Goal: Task Accomplishment & Management: Complete application form

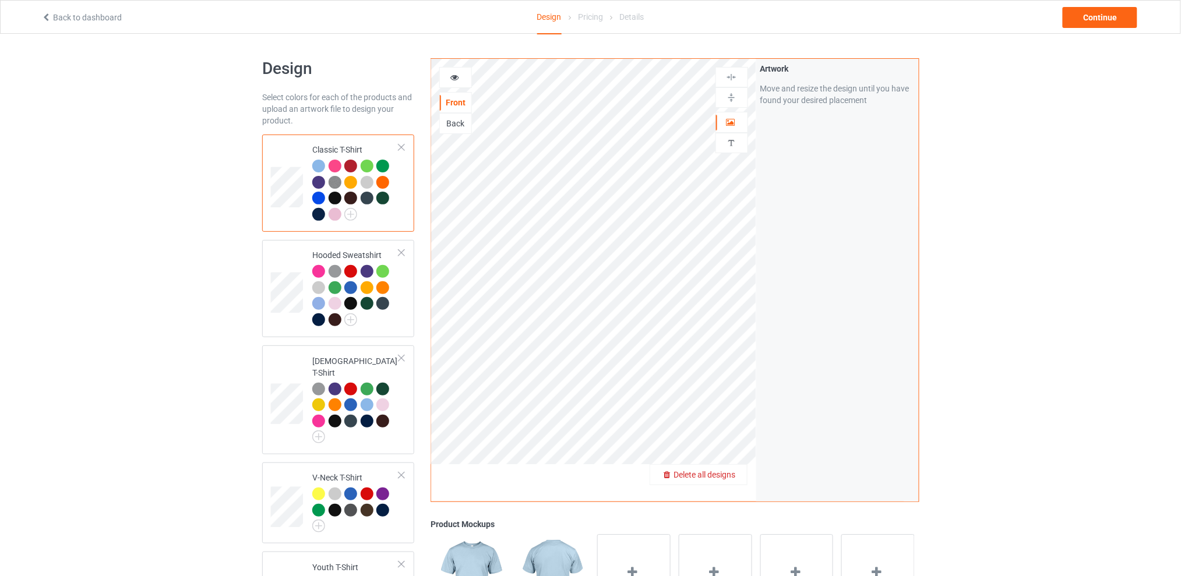
click at [730, 477] on span "Delete all designs" at bounding box center [705, 474] width 62 height 9
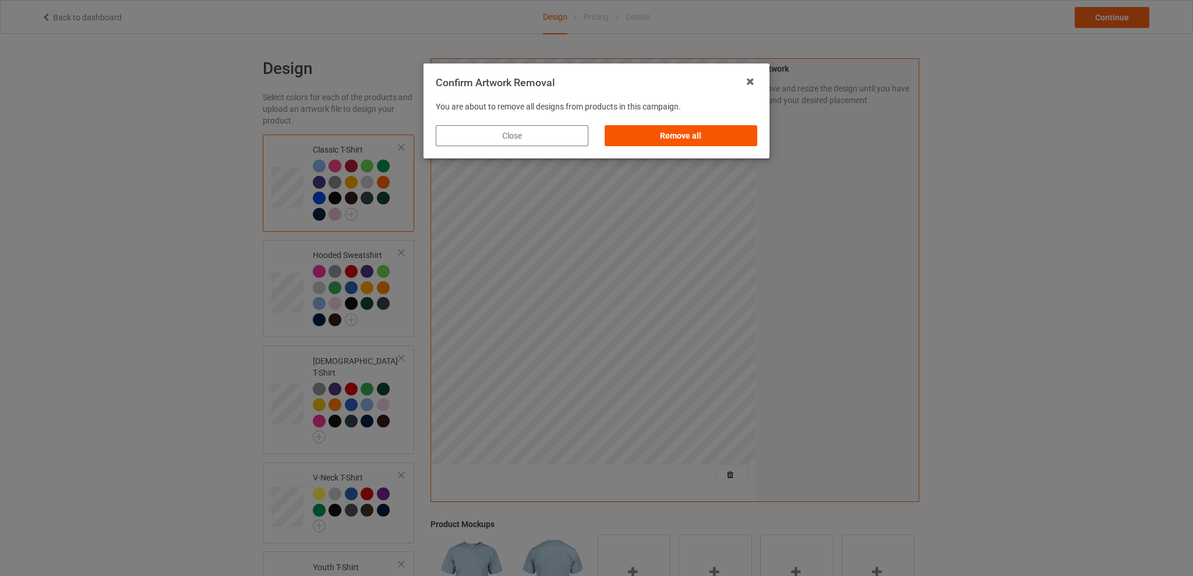
click at [718, 140] on div "Remove all" at bounding box center [681, 135] width 153 height 21
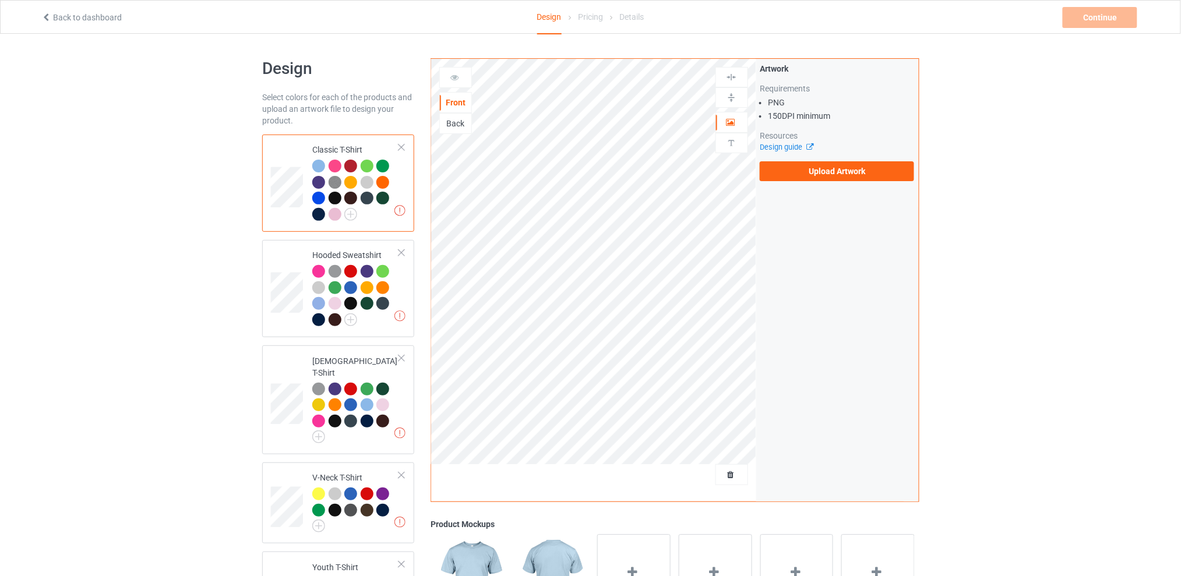
click at [463, 128] on div "Back" at bounding box center [455, 124] width 31 height 12
click at [808, 170] on label "Upload Artwork" at bounding box center [837, 171] width 154 height 20
click at [0, 0] on input "Upload Artwork" at bounding box center [0, 0] width 0 height 0
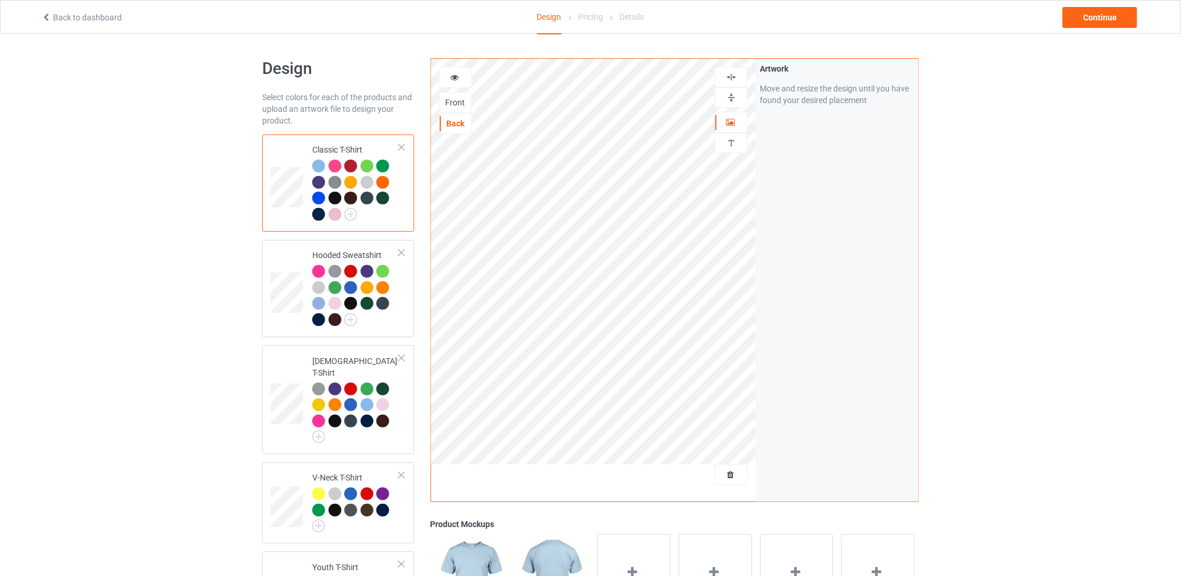
click at [196, 261] on div "Design Select colors for each of the products and upload an artwork file to des…" at bounding box center [590, 478] width 1181 height 889
click at [1108, 19] on div "Continue" at bounding box center [1100, 17] width 75 height 21
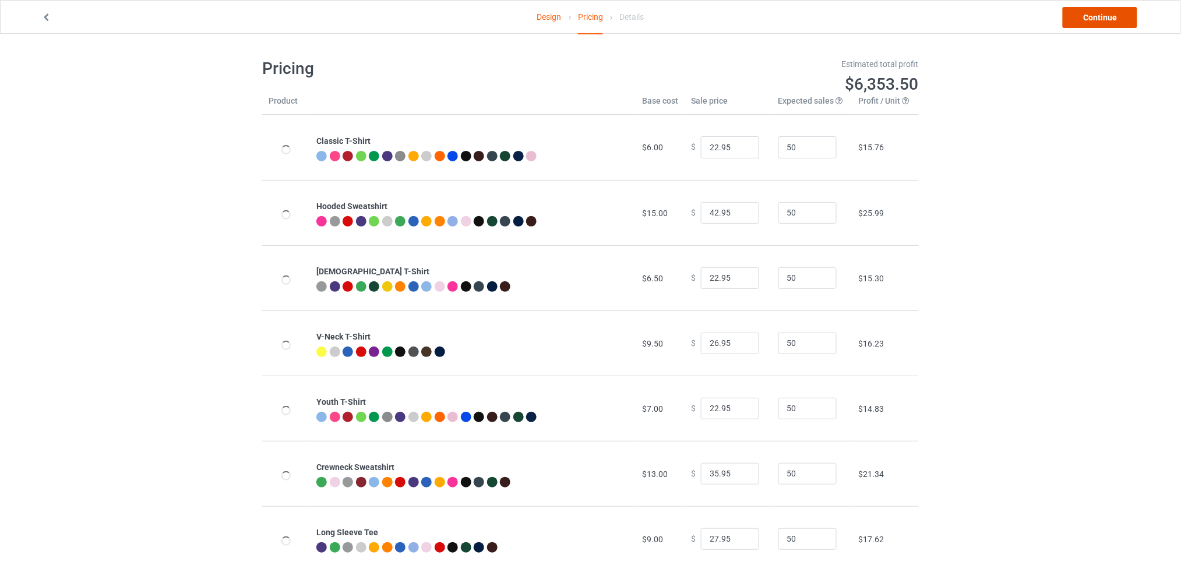
click at [1093, 15] on link "Continue" at bounding box center [1100, 17] width 75 height 21
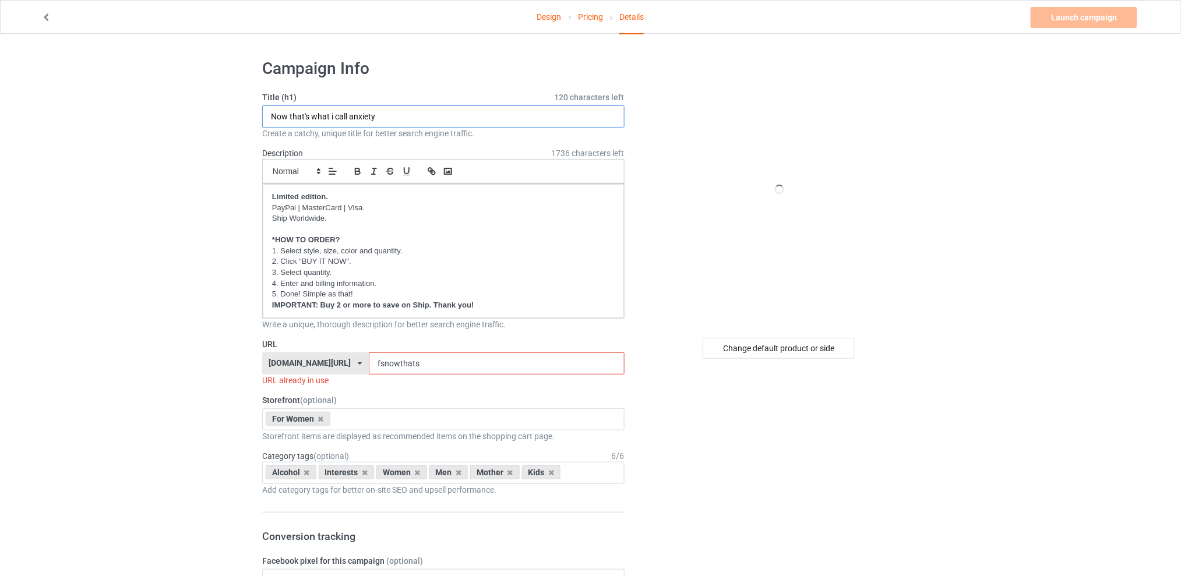
drag, startPoint x: 290, startPoint y: 120, endPoint x: 215, endPoint y: 127, distance: 74.9
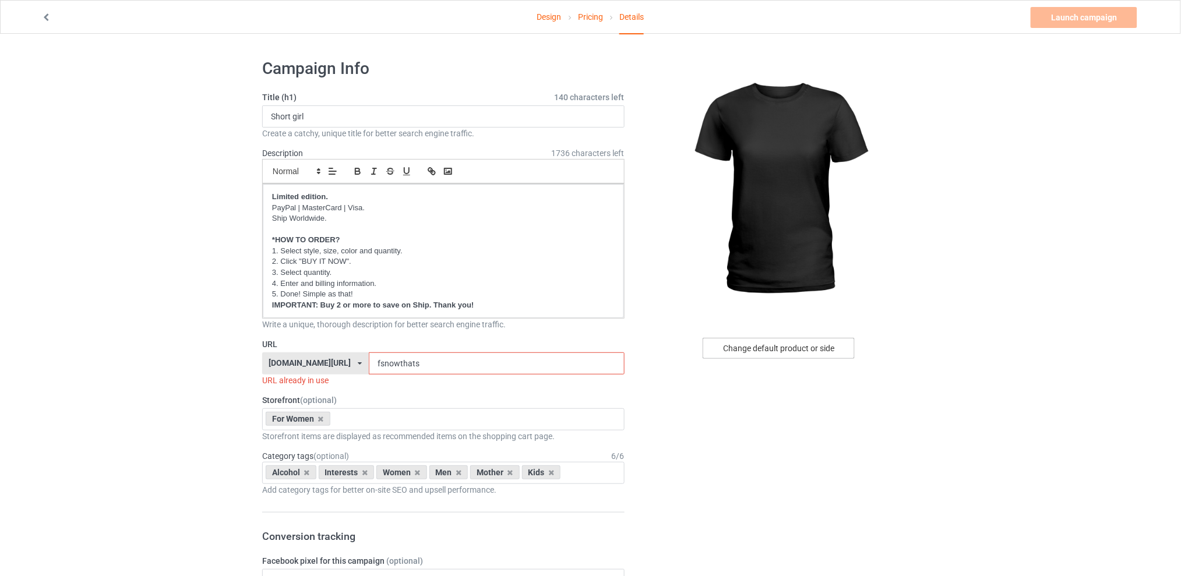
click at [760, 343] on div "Change default product or side" at bounding box center [779, 348] width 152 height 21
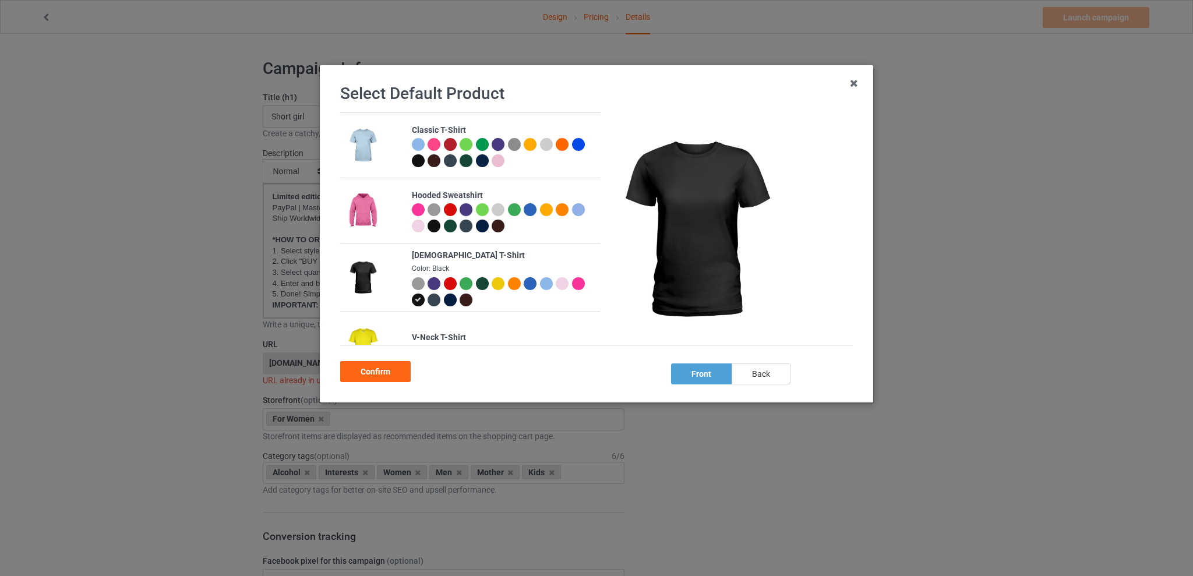
click at [772, 373] on div "back" at bounding box center [761, 374] width 59 height 21
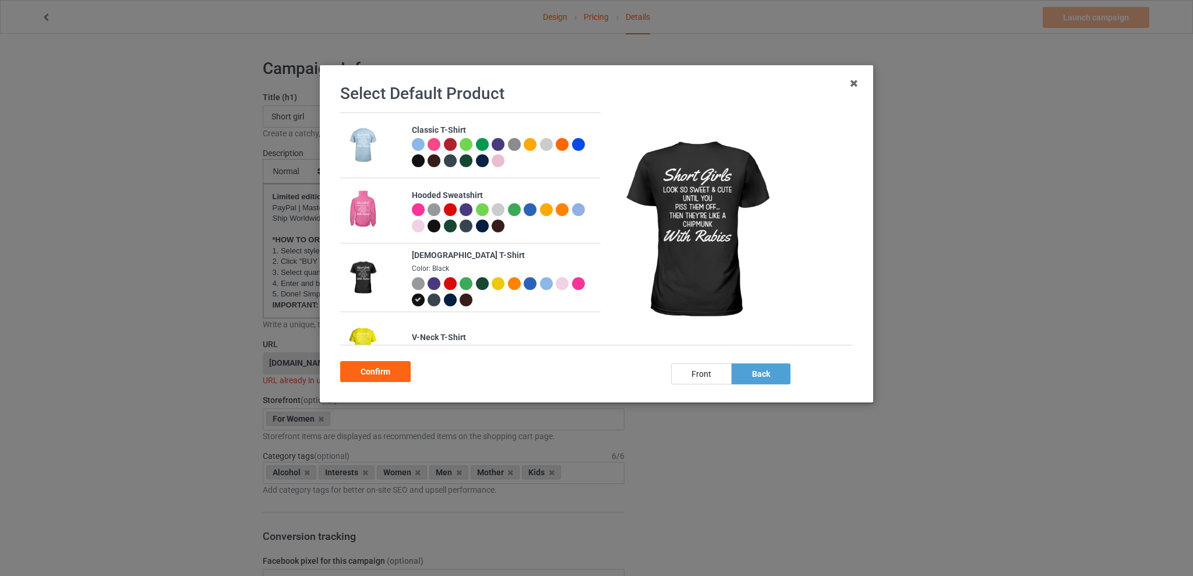
click at [444, 284] on div at bounding box center [450, 283] width 13 height 13
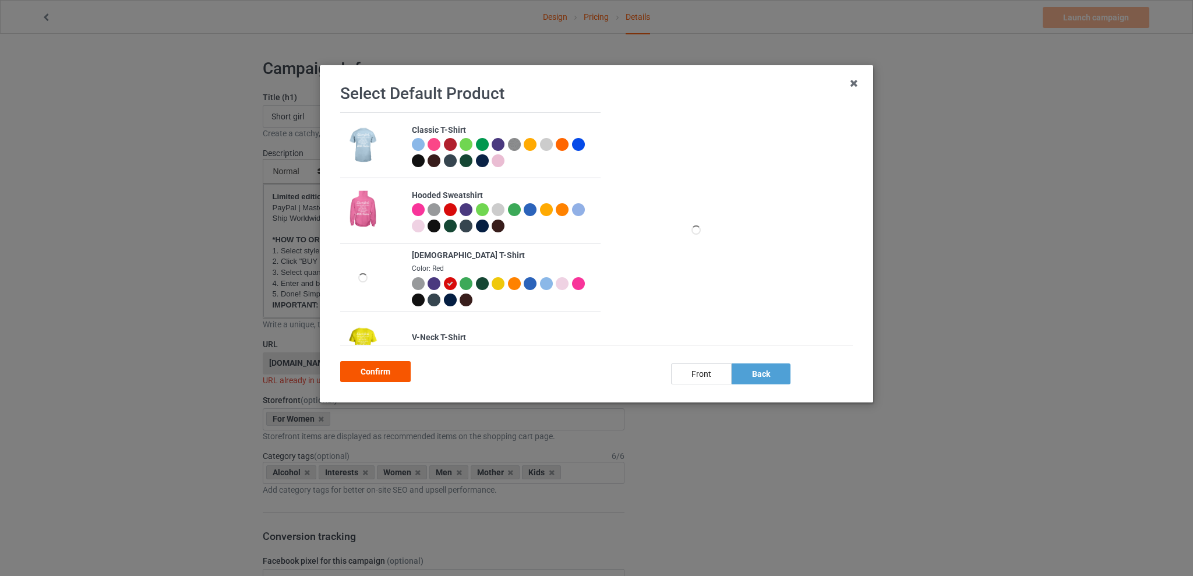
click at [378, 374] on div "Confirm" at bounding box center [375, 371] width 71 height 21
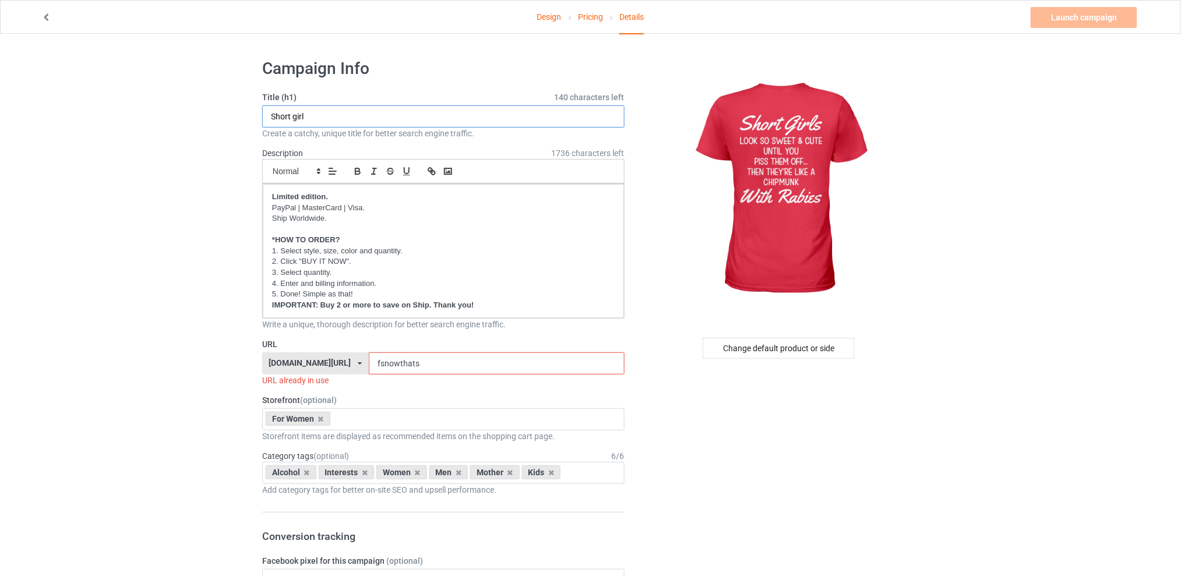
click at [343, 119] on input "Short girl" at bounding box center [443, 116] width 362 height 22
type input "Short girls look so sweet & cute"
drag, startPoint x: 439, startPoint y: 363, endPoint x: 365, endPoint y: 362, distance: 74.6
click at [365, 362] on div "[DOMAIN_NAME][URL] [DOMAIN_NAME][URL] [DOMAIN_NAME][URL] [DOMAIN_NAME][URL] 5d7…" at bounding box center [443, 364] width 362 height 22
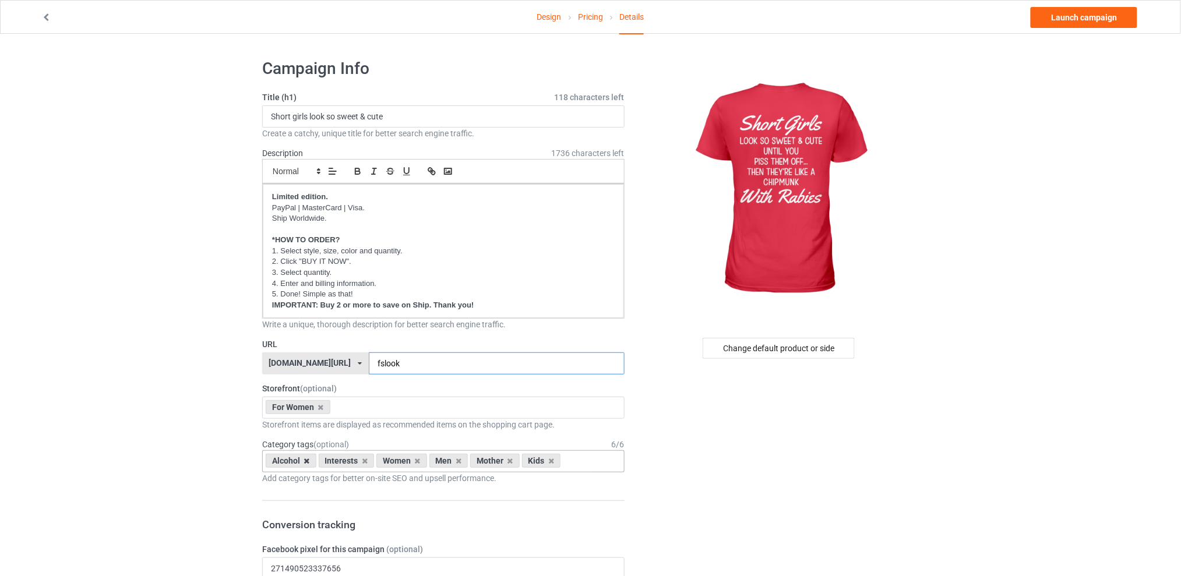
type input "fslook"
click at [308, 461] on icon at bounding box center [307, 461] width 6 height 8
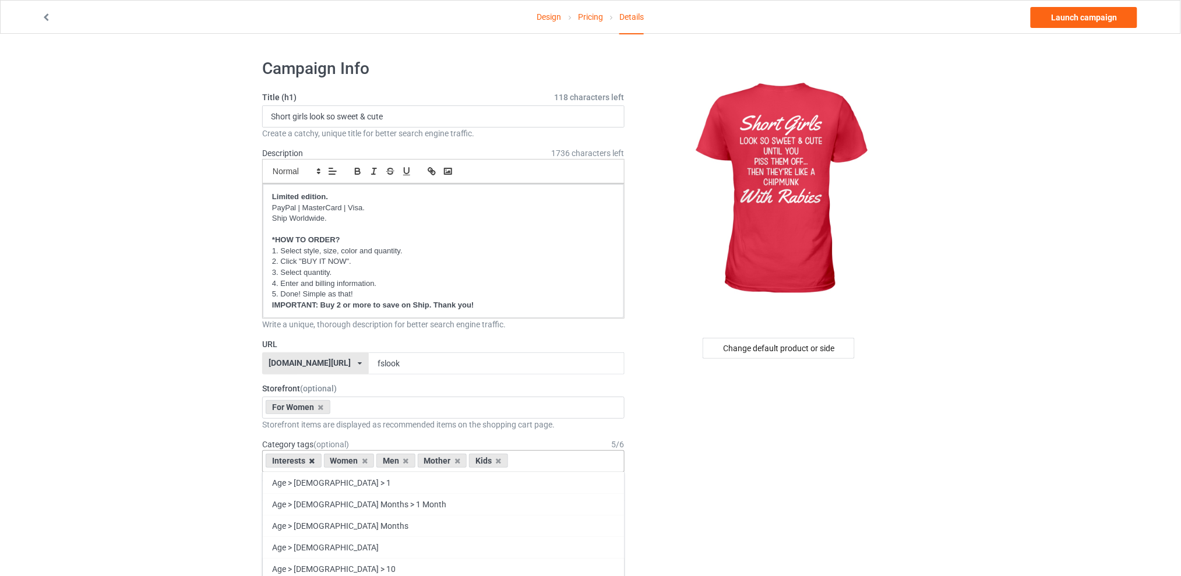
click at [311, 460] on icon at bounding box center [312, 461] width 6 height 8
click at [348, 461] on icon at bounding box center [348, 461] width 6 height 8
click at [358, 462] on icon at bounding box center [358, 461] width 6 height 8
click at [348, 459] on icon at bounding box center [348, 461] width 6 height 8
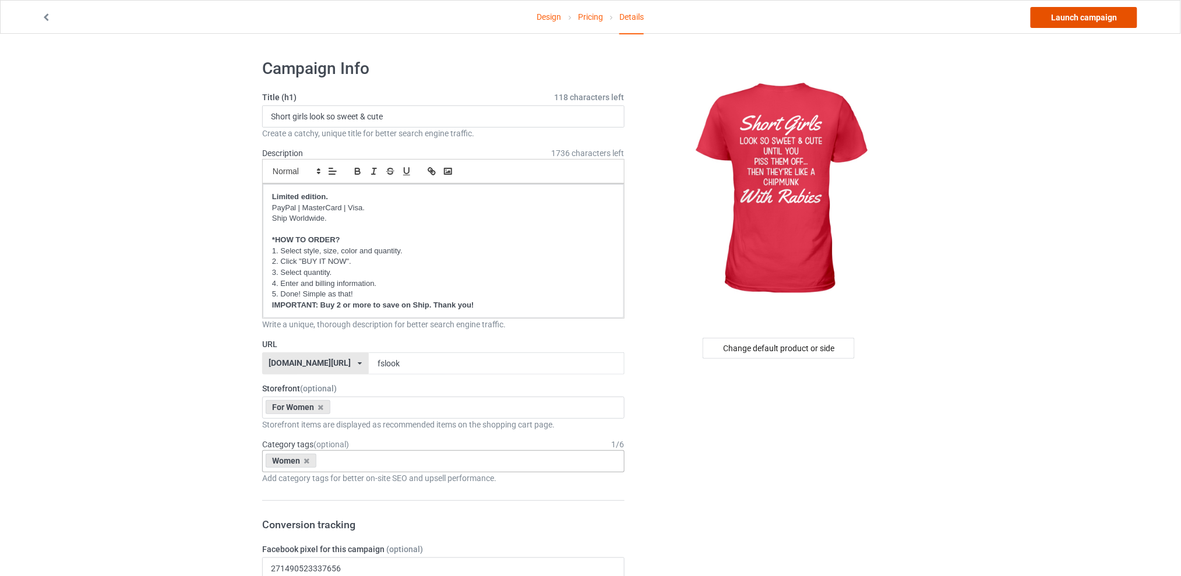
click at [1079, 15] on link "Launch campaign" at bounding box center [1084, 17] width 107 height 21
